Goal: Navigation & Orientation: Find specific page/section

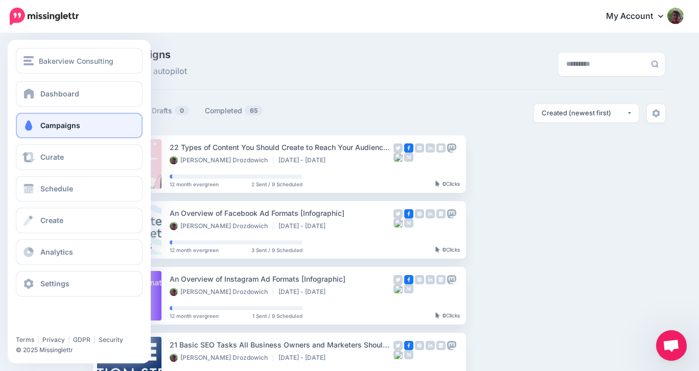
click at [25, 126] on span at bounding box center [28, 126] width 13 height 10
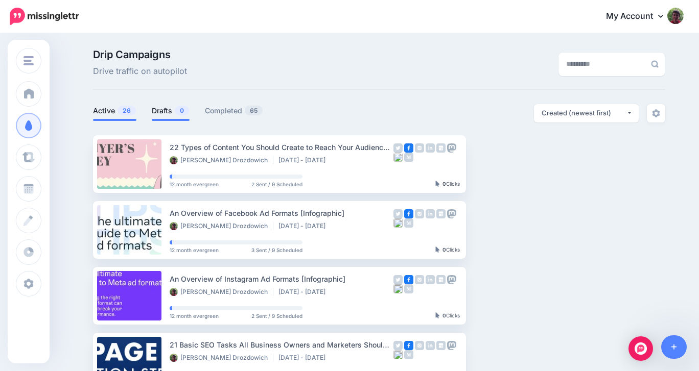
click at [160, 109] on link "Drafts 0" at bounding box center [171, 111] width 38 height 12
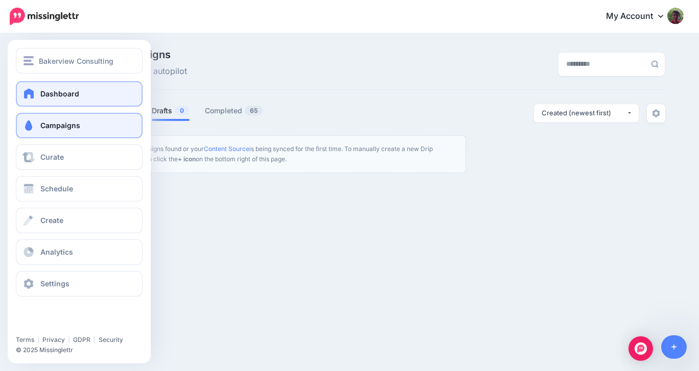
click at [35, 93] on span at bounding box center [28, 93] width 13 height 10
